Goal: Task Accomplishment & Management: Complete application form

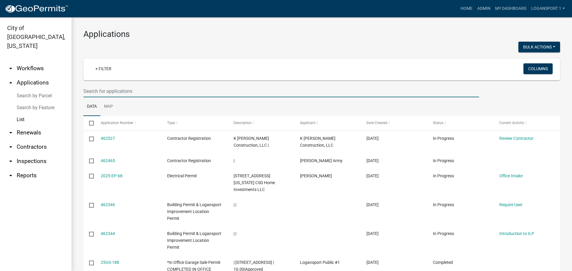
click at [133, 89] on input "text" at bounding box center [281, 91] width 396 height 12
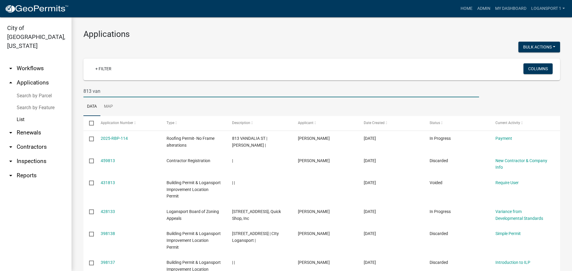
type input "813 van"
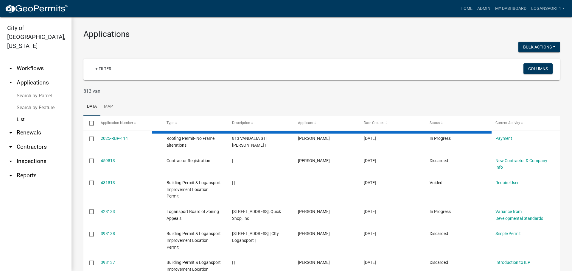
click at [76, 83] on div "Applications Bulk Actions Void + Filter Columns 813 van Data Map Select Applica…" at bounding box center [322, 232] width 501 height 430
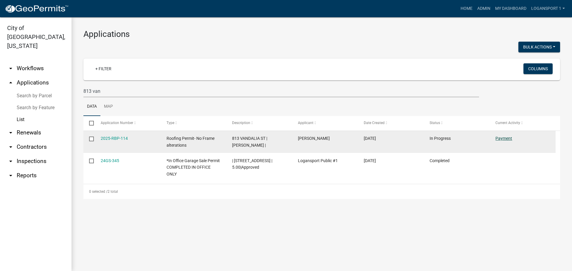
click at [512, 138] on link "Payment" at bounding box center [504, 138] width 17 height 5
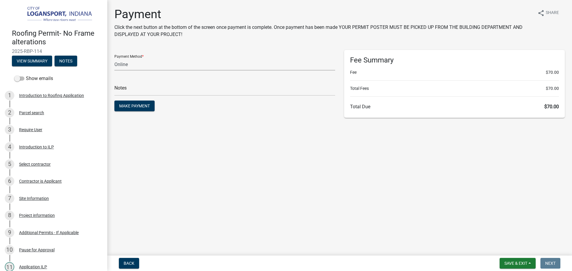
click at [143, 63] on select "Credit Card POS Check Cash Online" at bounding box center [224, 64] width 221 height 12
select select "2: 1"
click at [114, 58] on select "Credit Card POS Check Cash Online" at bounding box center [224, 64] width 221 height 12
click at [302, 147] on main "Payment Click the next button at the bottom of the screen once payment is compl…" at bounding box center [339, 127] width 465 height 254
click at [235, 93] on input "text" at bounding box center [224, 90] width 221 height 12
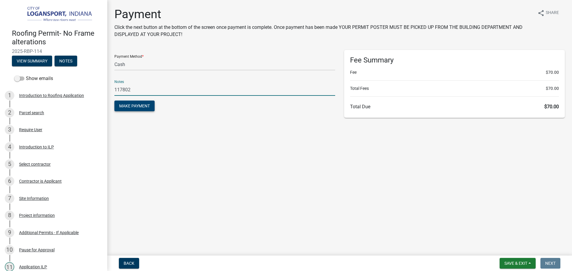
type input "117802"
click at [131, 106] on span "Make Payment" at bounding box center [134, 106] width 31 height 5
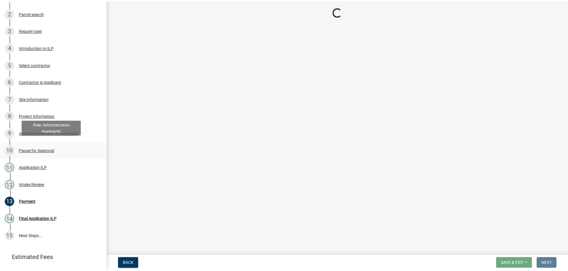
scroll to position [128, 0]
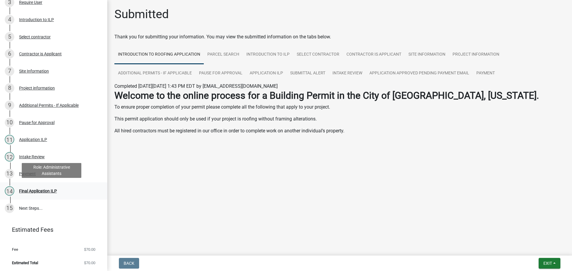
click at [39, 187] on div "14 Final Application ILP" at bounding box center [51, 192] width 93 height 10
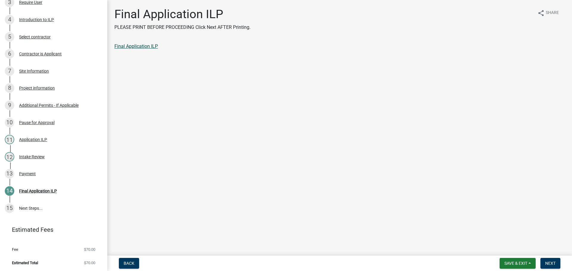
click at [151, 44] on link "Final Application ILP" at bounding box center [136, 47] width 44 height 6
click at [552, 263] on span "Next" at bounding box center [550, 263] width 10 height 5
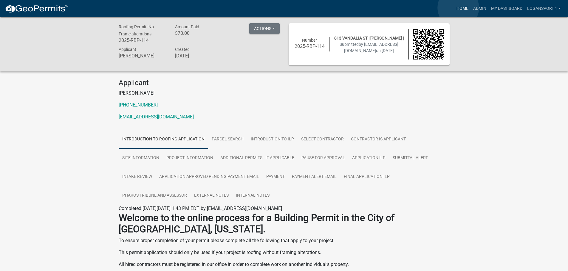
click at [458, 8] on link "Home" at bounding box center [462, 8] width 17 height 11
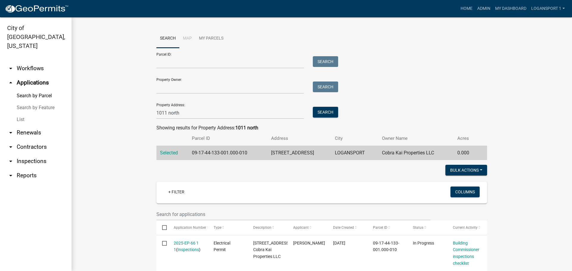
scroll to position [156, 0]
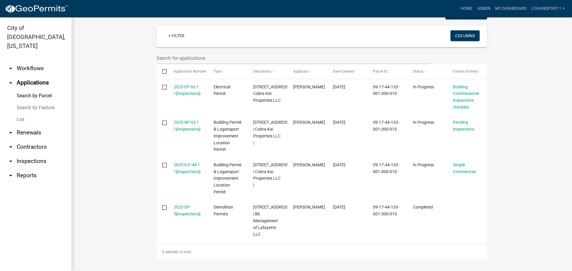
click at [109, 59] on wm-workflow-application-search-view "Search Map My Parcels Parcel ID: Search Property Owner: Search Property Address…" at bounding box center [321, 66] width 477 height 387
